Goal: Find contact information: Find contact information

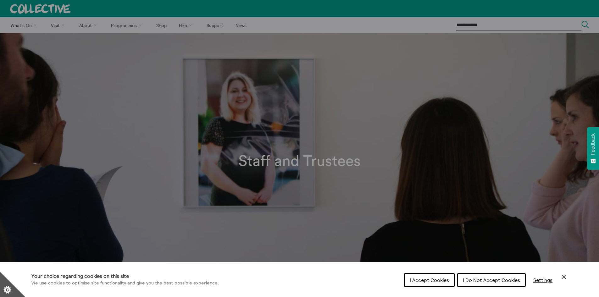
click at [434, 282] on span "I Accept Cookies" at bounding box center [429, 280] width 39 height 6
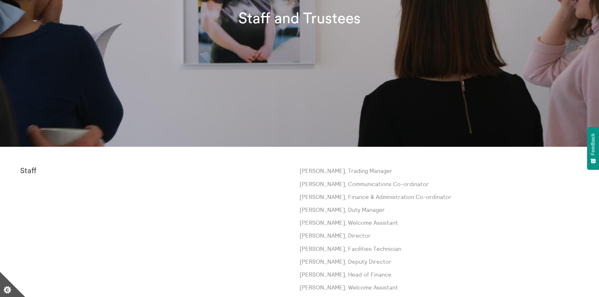
scroll to position [220, 0]
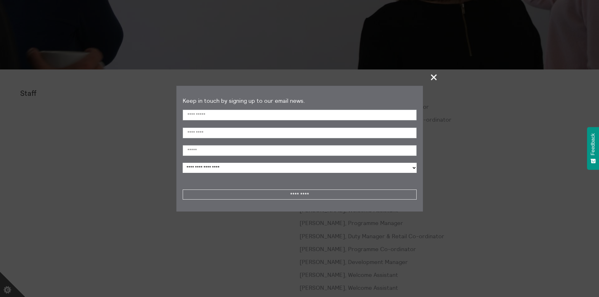
click at [437, 74] on span "+" at bounding box center [434, 77] width 19 height 19
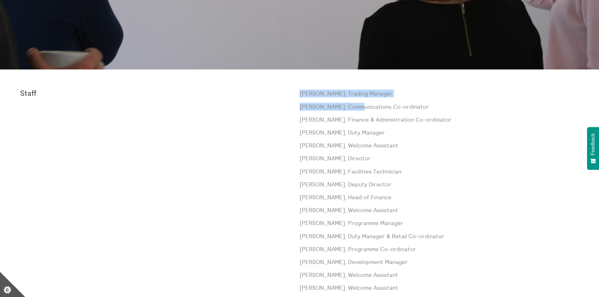
drag, startPoint x: 299, startPoint y: 109, endPoint x: 357, endPoint y: 107, distance: 57.9
click at [357, 107] on div "Staff [PERSON_NAME], Trading Manager [PERSON_NAME], Communications Co-ordinator…" at bounding box center [299, 236] width 559 height 293
click at [357, 107] on p "[PERSON_NAME], Communications Co-ordinator" at bounding box center [440, 107] width 280 height 8
drag, startPoint x: 335, startPoint y: 107, endPoint x: 293, endPoint y: 109, distance: 42.5
click at [293, 109] on div "Staff [PERSON_NAME], Trading Manager [PERSON_NAME], Communications Co-ordinator…" at bounding box center [299, 236] width 559 height 293
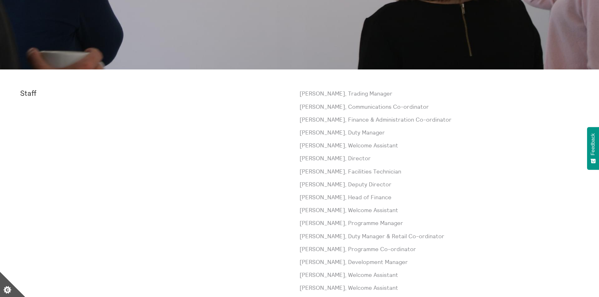
click at [331, 111] on div "[PERSON_NAME], Trading Manager [PERSON_NAME], Communications Co-ordinator [PERS…" at bounding box center [440, 236] width 280 height 293
